Goal: Task Accomplishment & Management: Use online tool/utility

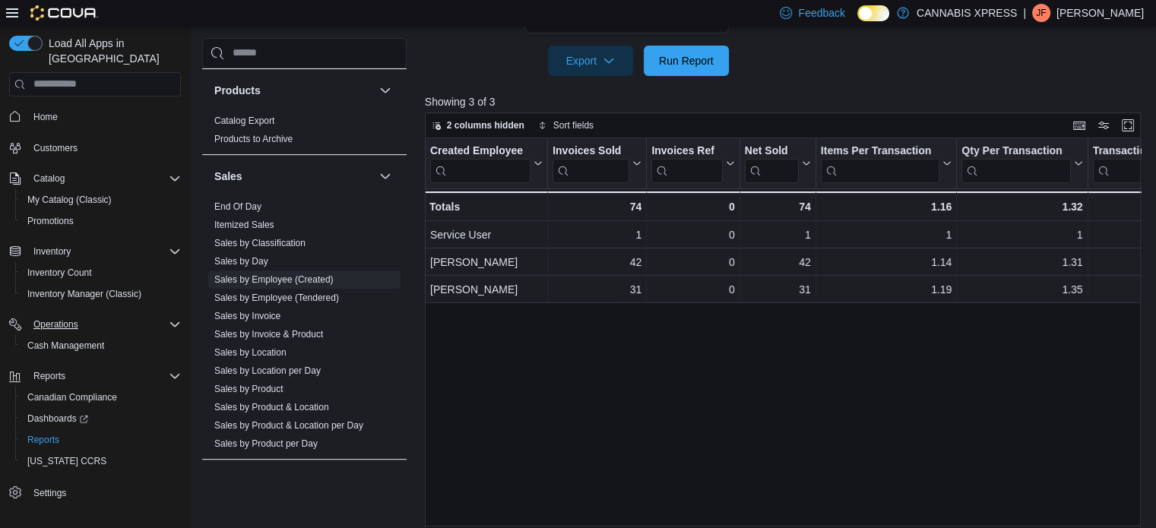
scroll to position [533, 0]
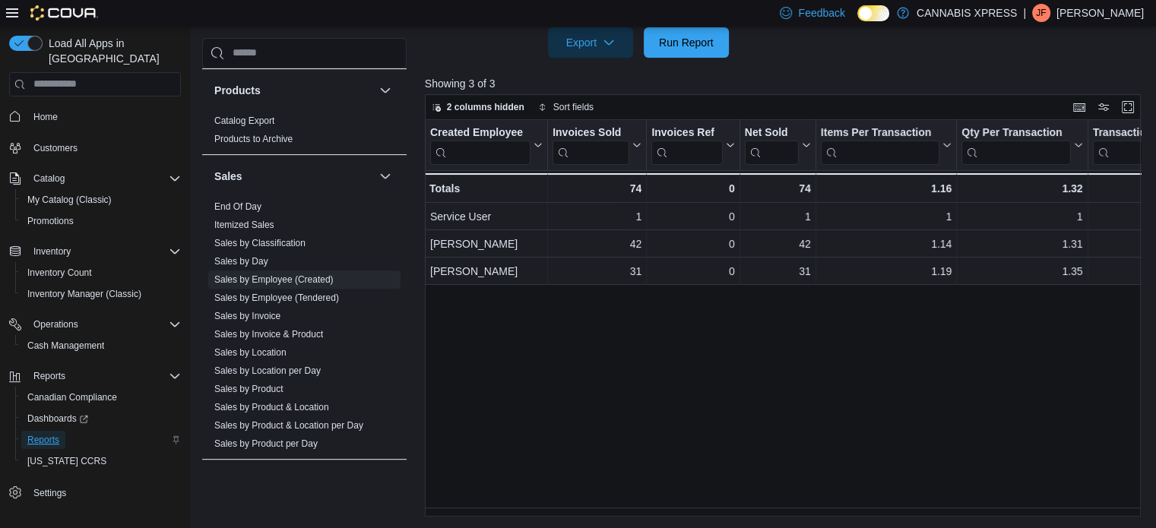
click at [49, 434] on span "Reports" at bounding box center [43, 440] width 32 height 12
click at [254, 202] on link "End Of Day" at bounding box center [237, 206] width 47 height 11
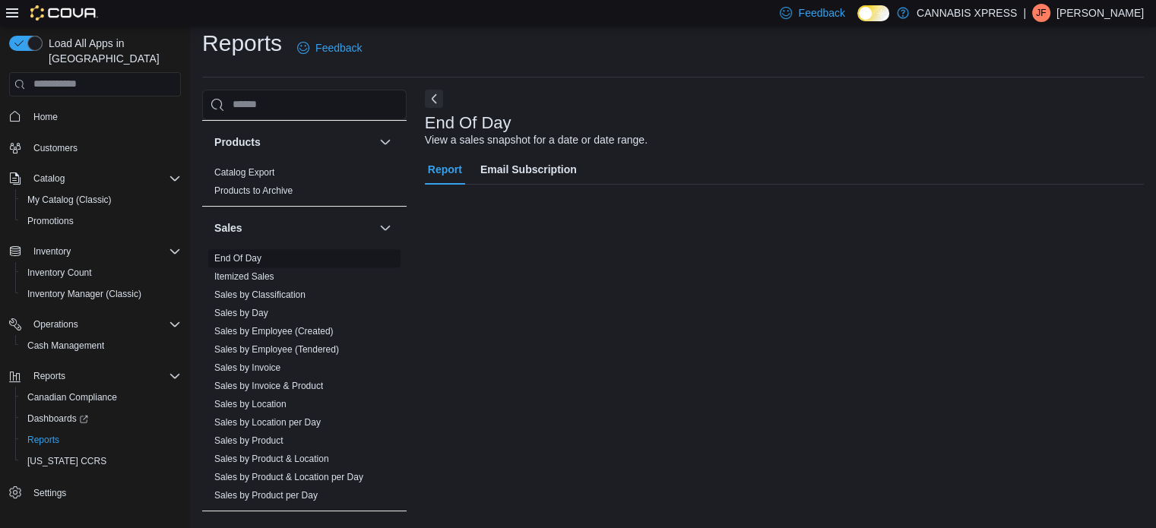
scroll to position [10, 0]
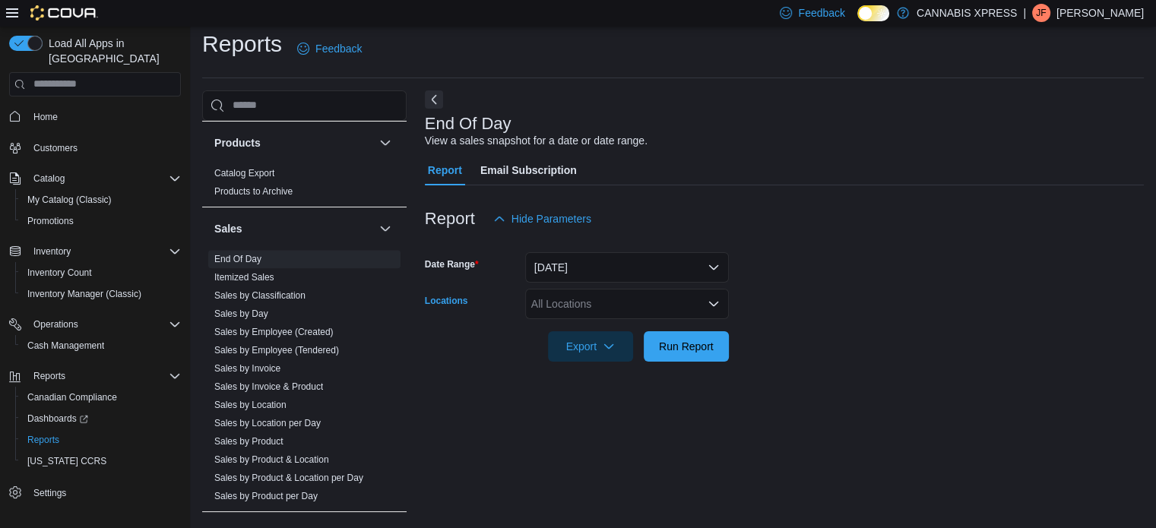
click at [581, 303] on div "All Locations" at bounding box center [627, 304] width 204 height 30
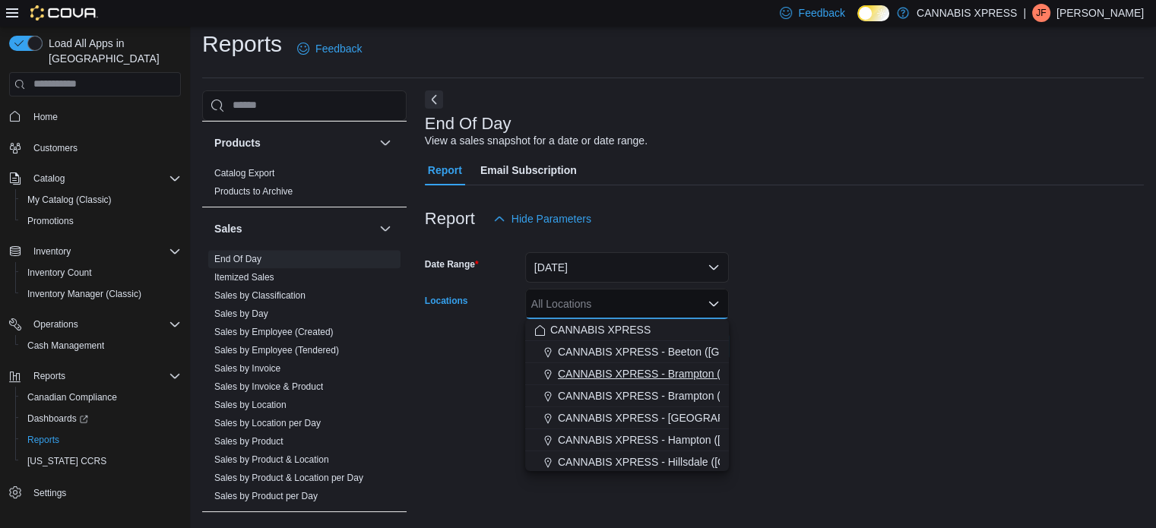
click at [627, 367] on span "CANNABIS XPRESS - Brampton ([GEOGRAPHIC_DATA])" at bounding box center [696, 373] width 277 height 15
click at [840, 398] on div "End Of Day View a sales snapshot for a date or date range. Report Email Subscri…" at bounding box center [784, 303] width 719 height 426
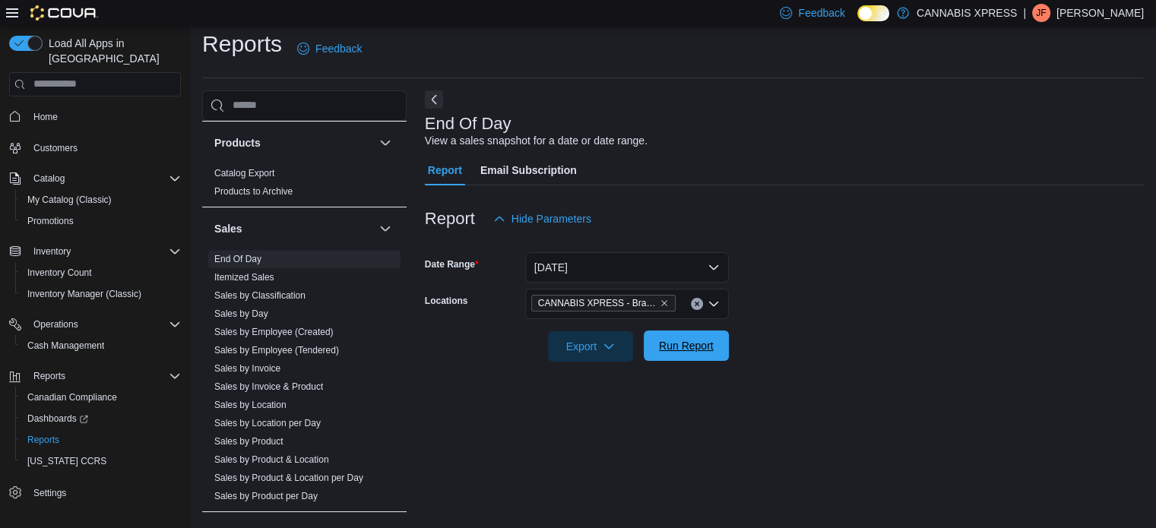
click at [727, 346] on button "Run Report" at bounding box center [686, 346] width 85 height 30
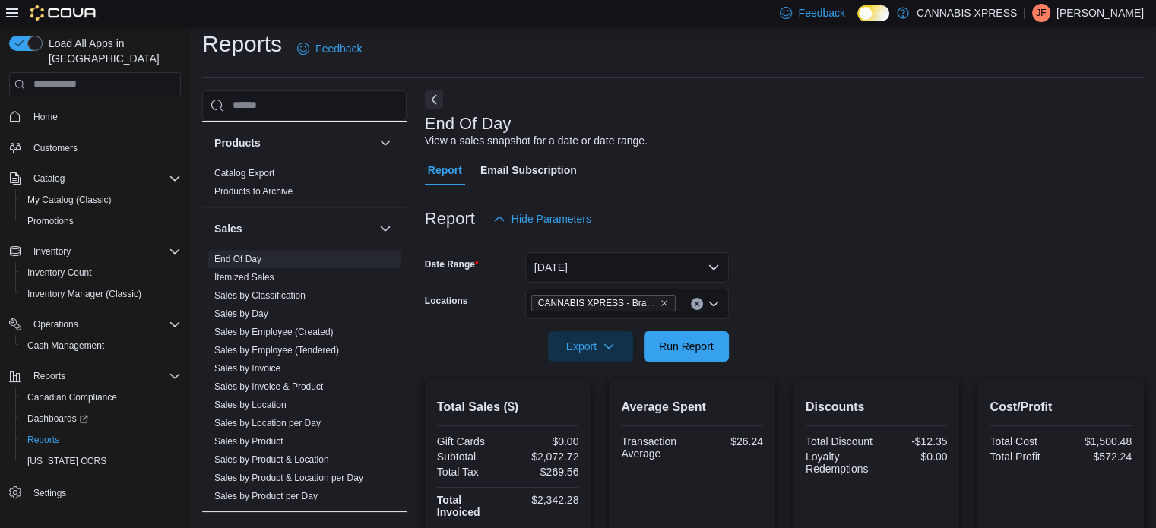
scroll to position [208, 0]
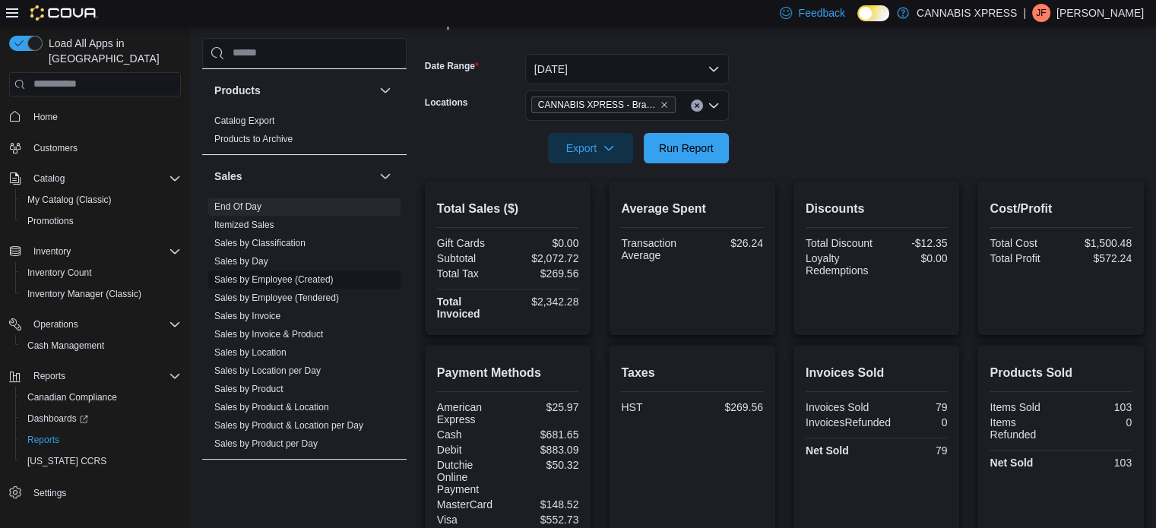
click at [288, 274] on link "Sales by Employee (Created)" at bounding box center [273, 279] width 119 height 11
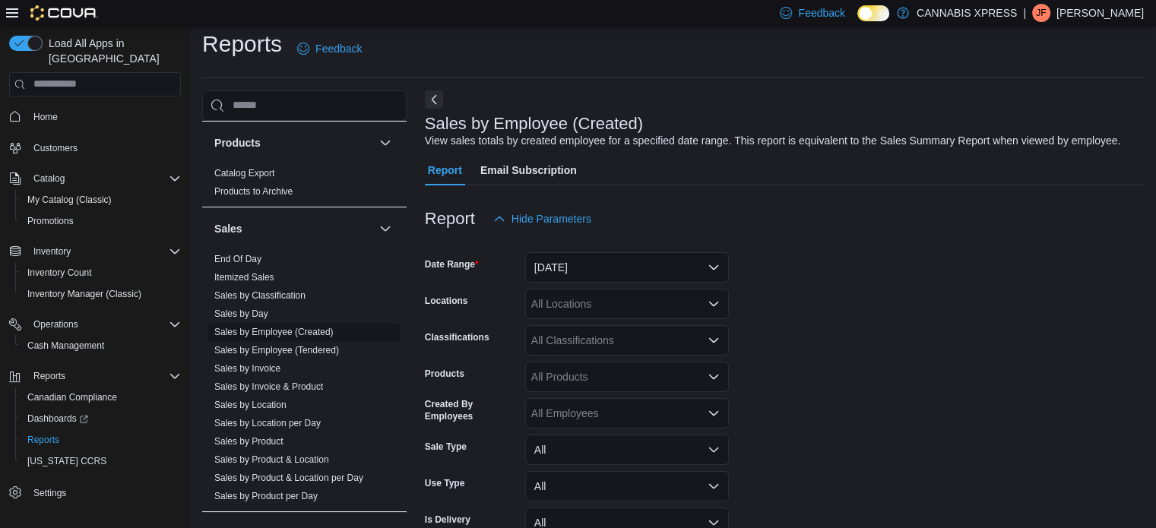
scroll to position [35, 0]
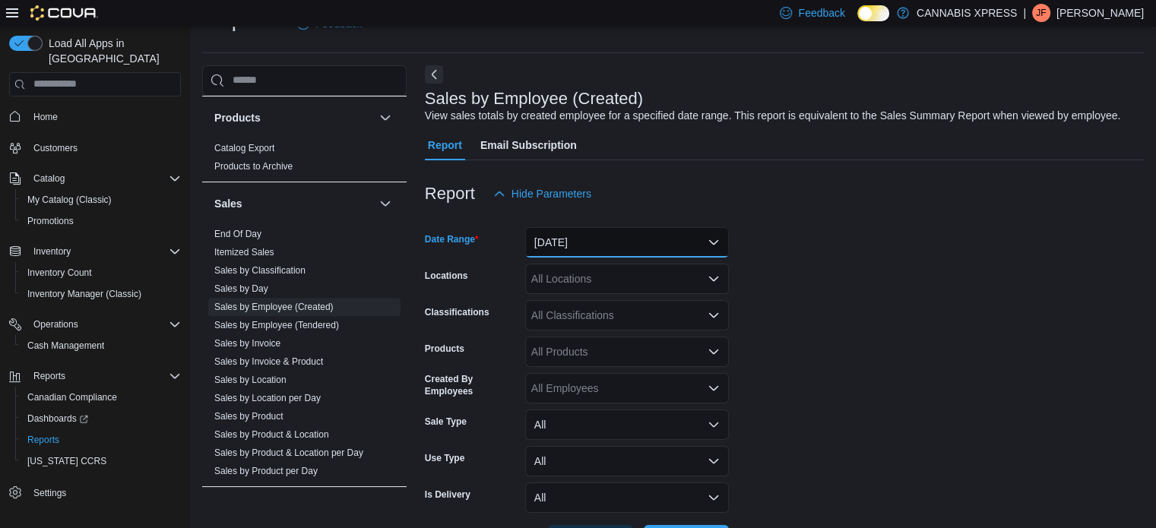
click at [629, 241] on button "[DATE]" at bounding box center [627, 242] width 204 height 30
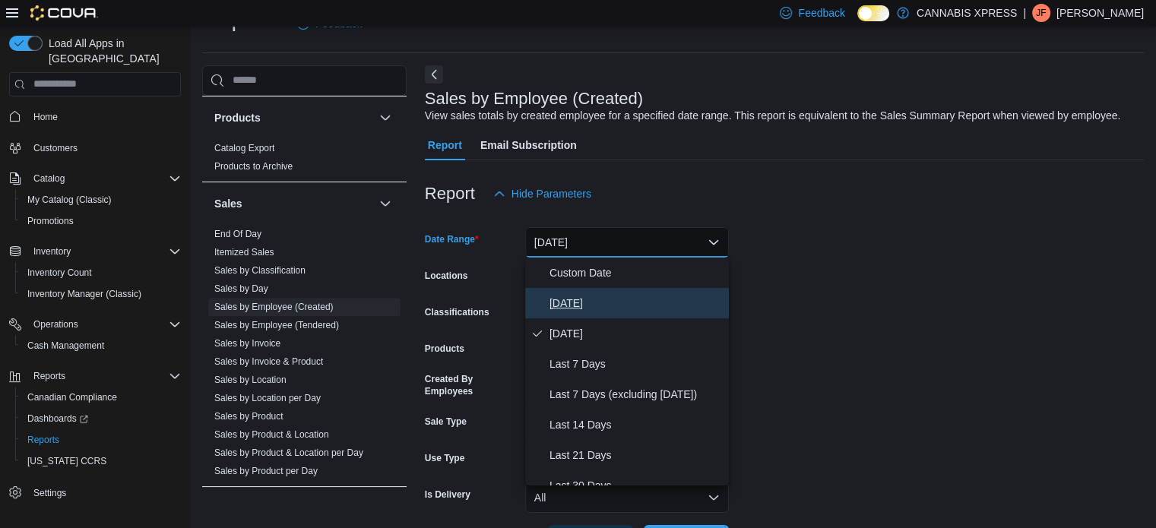
click at [550, 309] on span "[DATE]" at bounding box center [636, 303] width 173 height 18
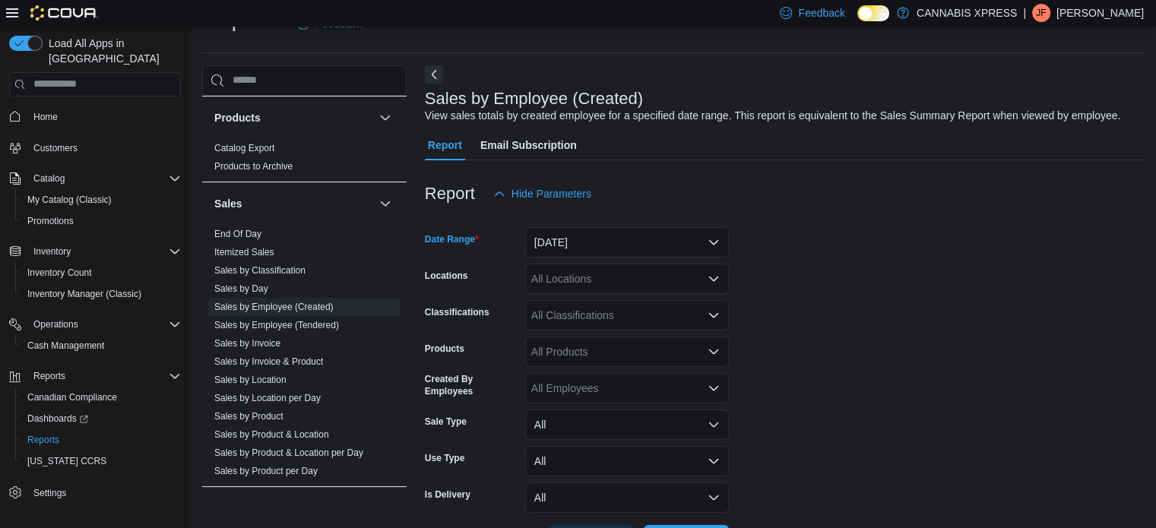
click at [591, 279] on div "All Locations" at bounding box center [627, 279] width 204 height 30
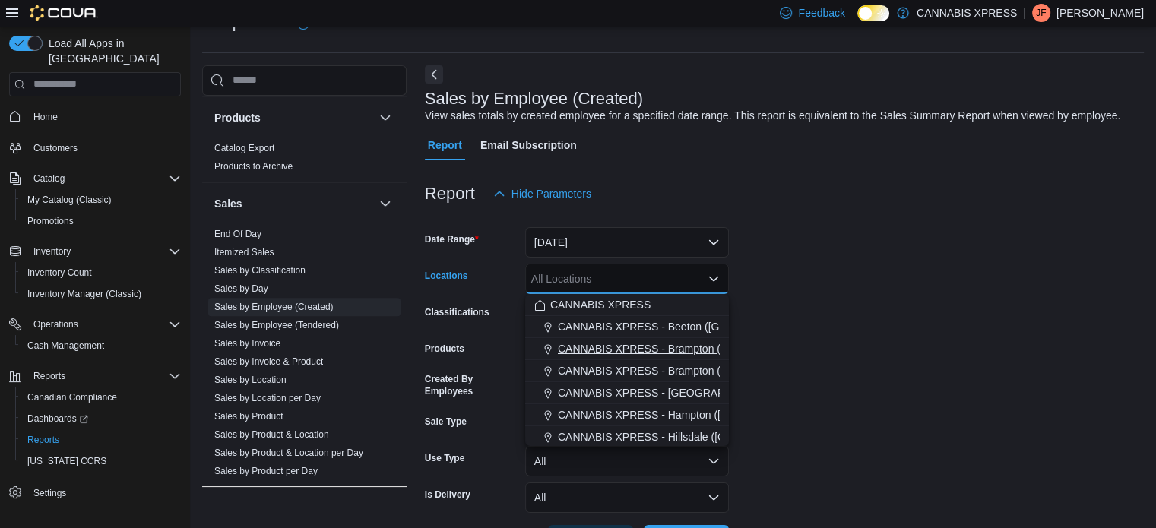
click at [613, 352] on span "CANNABIS XPRESS - Brampton ([GEOGRAPHIC_DATA])" at bounding box center [696, 348] width 277 height 15
click at [769, 376] on form "Date Range [DATE] Locations CANNABIS XPRESS - [GEOGRAPHIC_DATA] ([GEOGRAPHIC_DA…" at bounding box center [784, 382] width 719 height 347
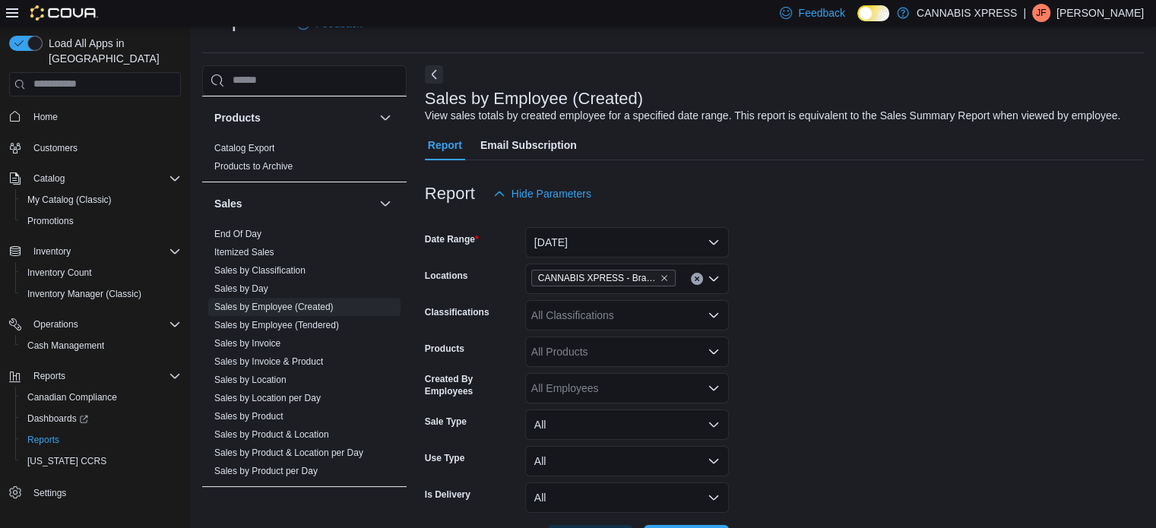
scroll to position [92, 0]
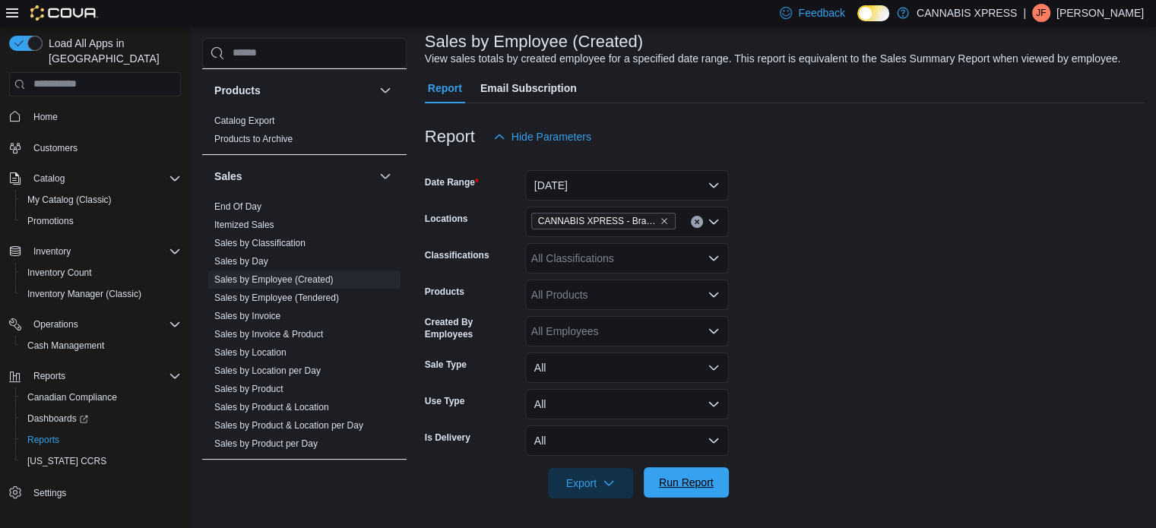
click at [689, 487] on span "Run Report" at bounding box center [686, 482] width 55 height 15
